Goal: Check status: Check status

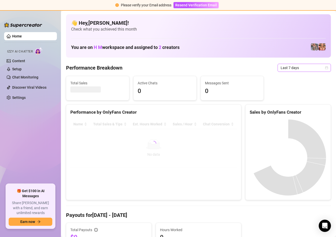
click at [322, 68] on span "Last 7 days" at bounding box center [304, 68] width 47 height 8
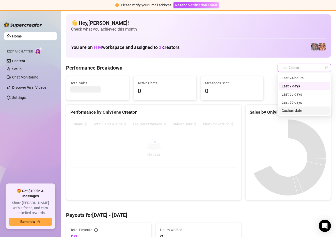
click at [293, 109] on div "Custom date" at bounding box center [304, 111] width 45 height 6
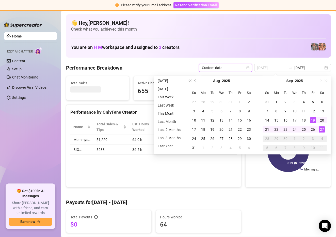
type input "2025-09-27"
click at [322, 131] on div "27" at bounding box center [322, 129] width 6 height 6
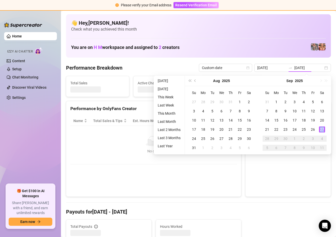
type input "2025-09-27"
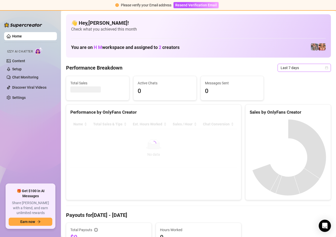
click at [324, 67] on span "Last 7 days" at bounding box center [304, 68] width 47 height 8
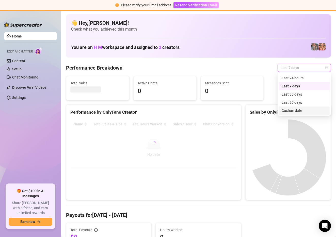
click at [299, 111] on div "Custom date" at bounding box center [304, 111] width 45 height 6
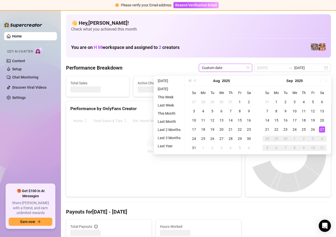
click at [322, 130] on div "27" at bounding box center [322, 129] width 6 height 6
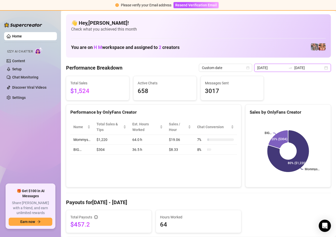
click at [282, 66] on input "2025-09-20" at bounding box center [272, 68] width 29 height 6
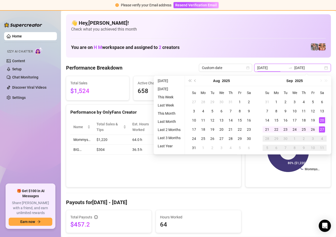
type input "2025-09-27"
click at [321, 128] on div "27" at bounding box center [322, 129] width 6 height 6
type input "2025-09-27"
